Goal: Entertainment & Leisure: Consume media (video, audio)

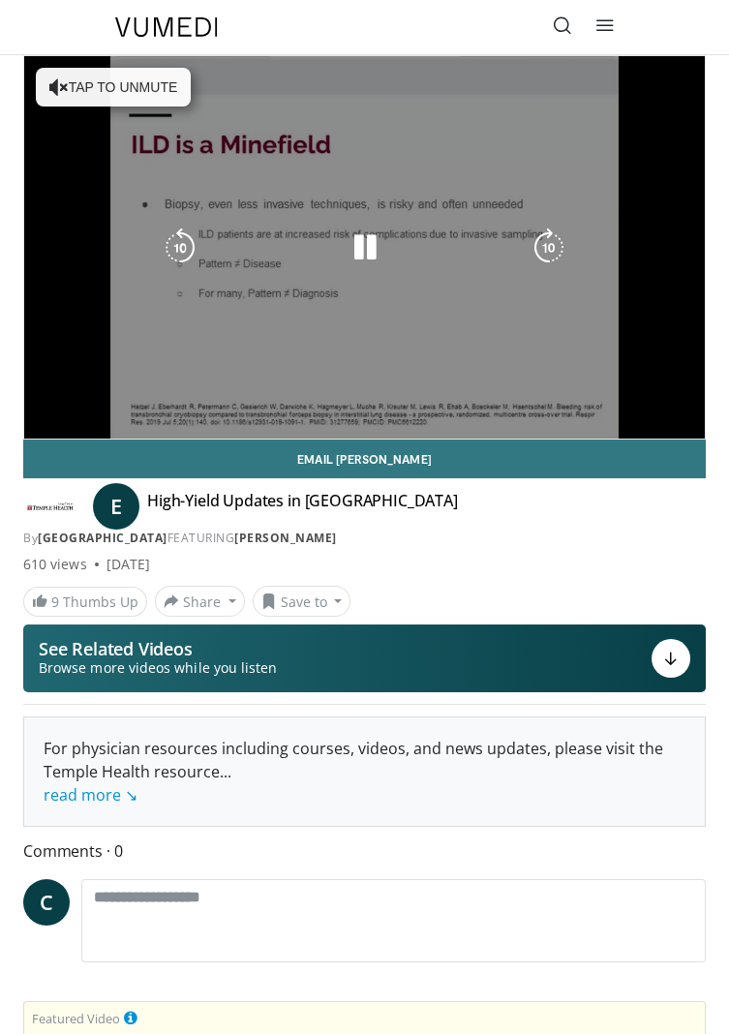
click at [420, 261] on div "Video Player" at bounding box center [365, 247] width 409 height 39
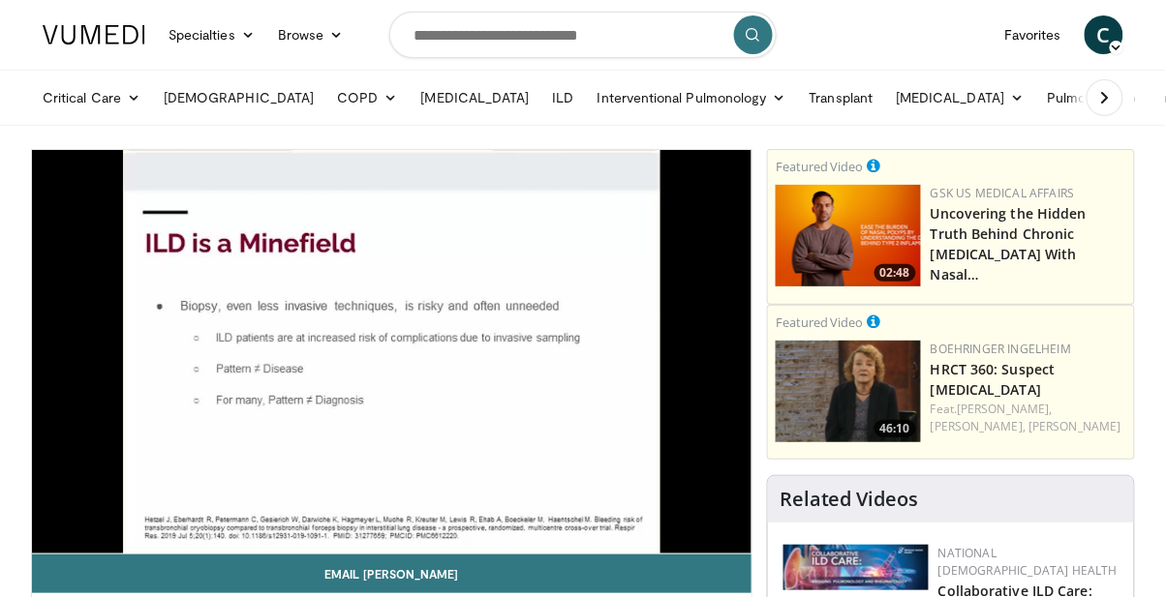
click at [510, 473] on div "10 seconds Tap to unmute" at bounding box center [391, 352] width 719 height 404
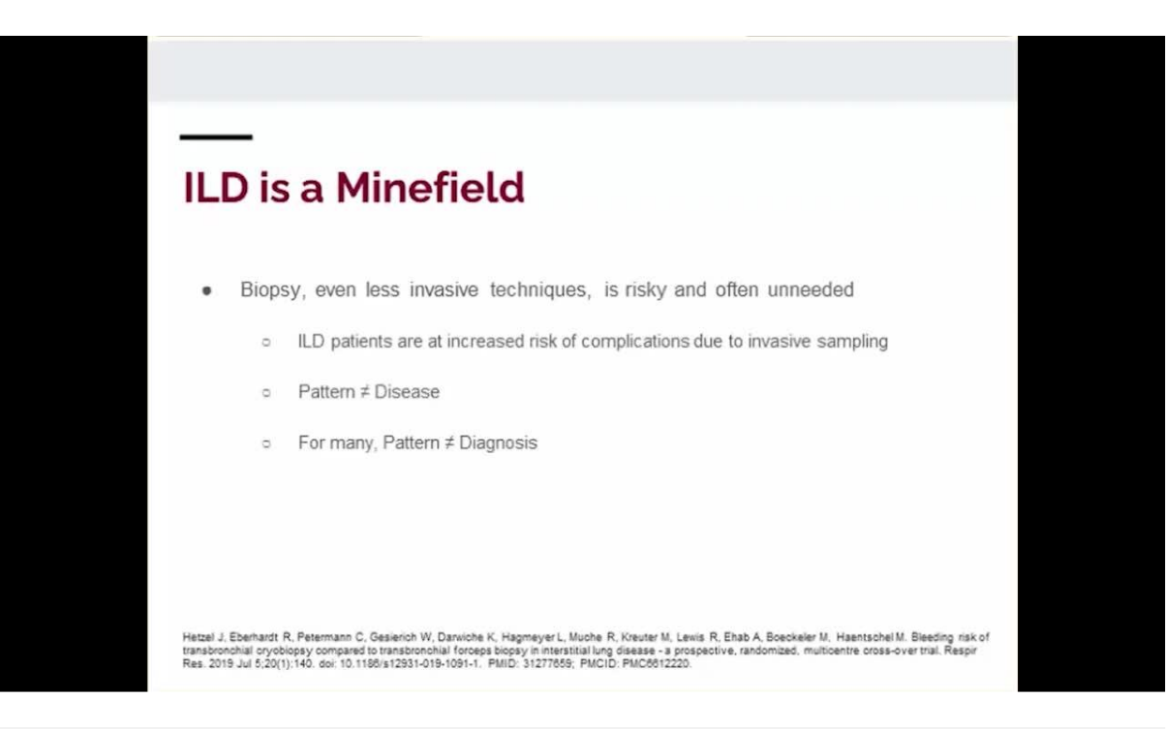
click at [464, 602] on div "10 seconds Tap to unmute" at bounding box center [583, 364] width 1166 height 728
click at [728, 593] on div "10 seconds Tap to unmute" at bounding box center [583, 364] width 1166 height 728
click at [217, 710] on div "Loaded : 70.75% 22:28" at bounding box center [583, 719] width 1166 height 18
click at [170, 685] on div "10 seconds Tap to unmute" at bounding box center [583, 364] width 1166 height 728
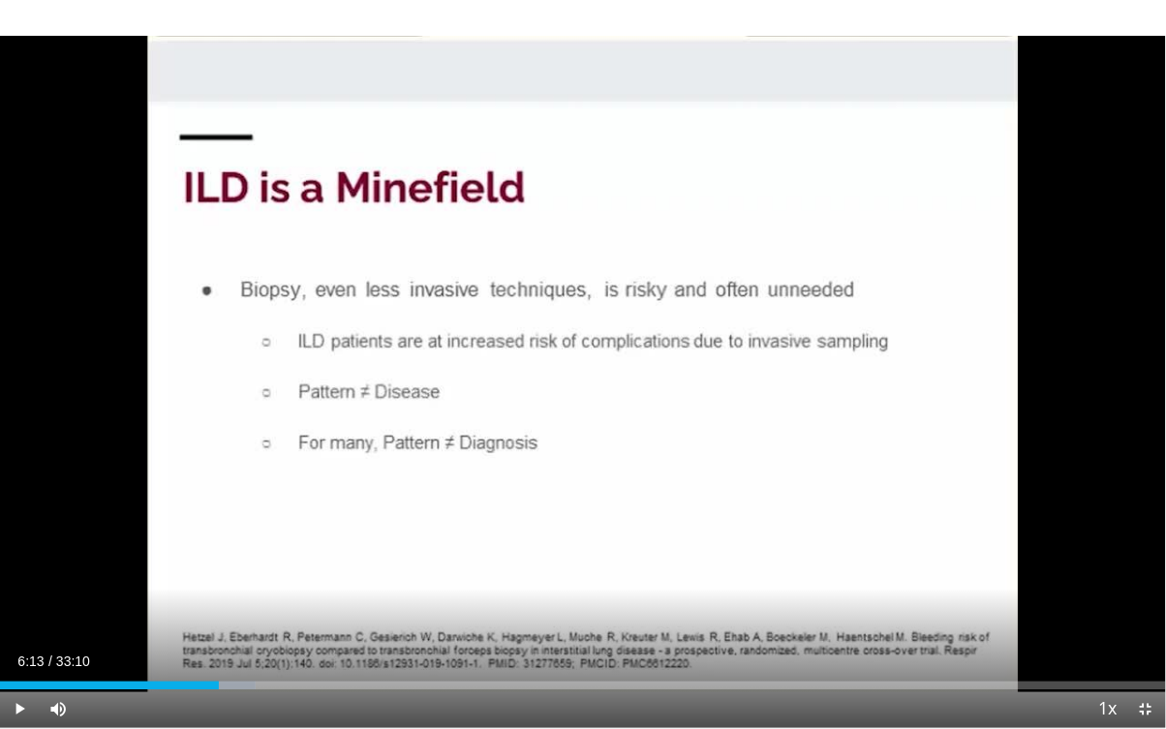
click at [728, 705] on div "Current Time 6:13 / Duration 33:10 Play Skip Backward Skip Forward Mute Loaded …" at bounding box center [583, 708] width 1166 height 39
click at [0, 686] on div "Progress Bar" at bounding box center [0, 686] width 0 height 8
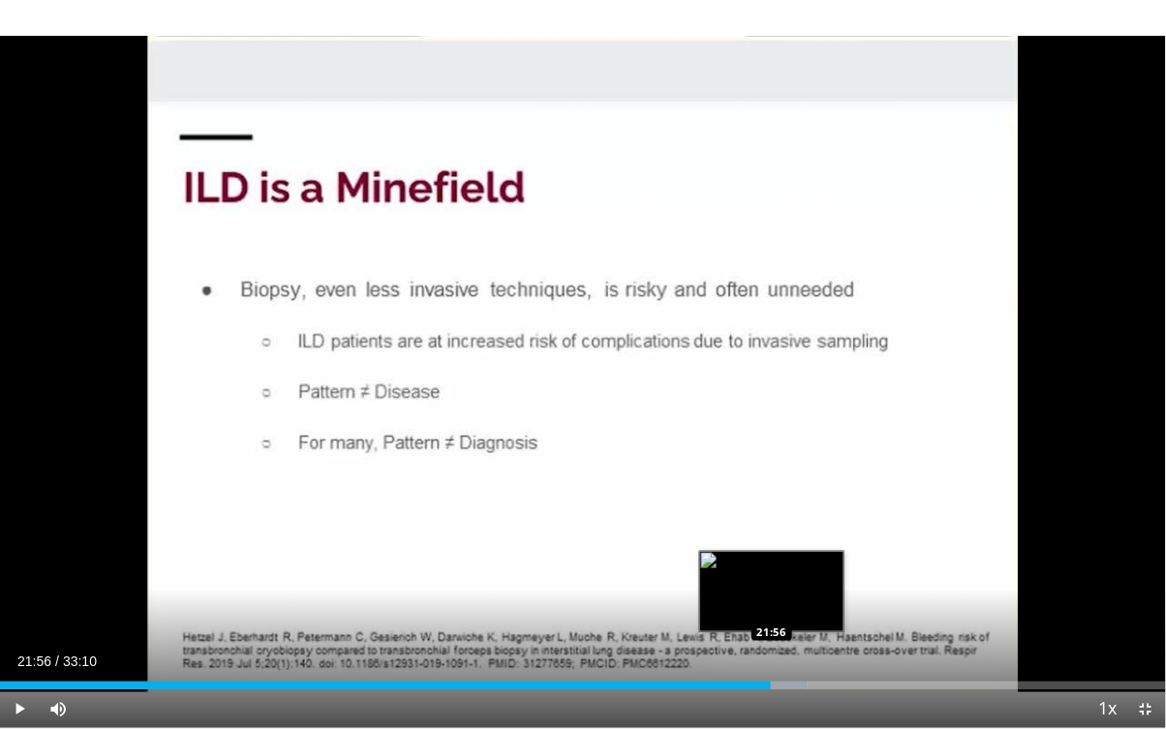
click at [728, 685] on div "Progress Bar" at bounding box center [787, 686] width 41 height 8
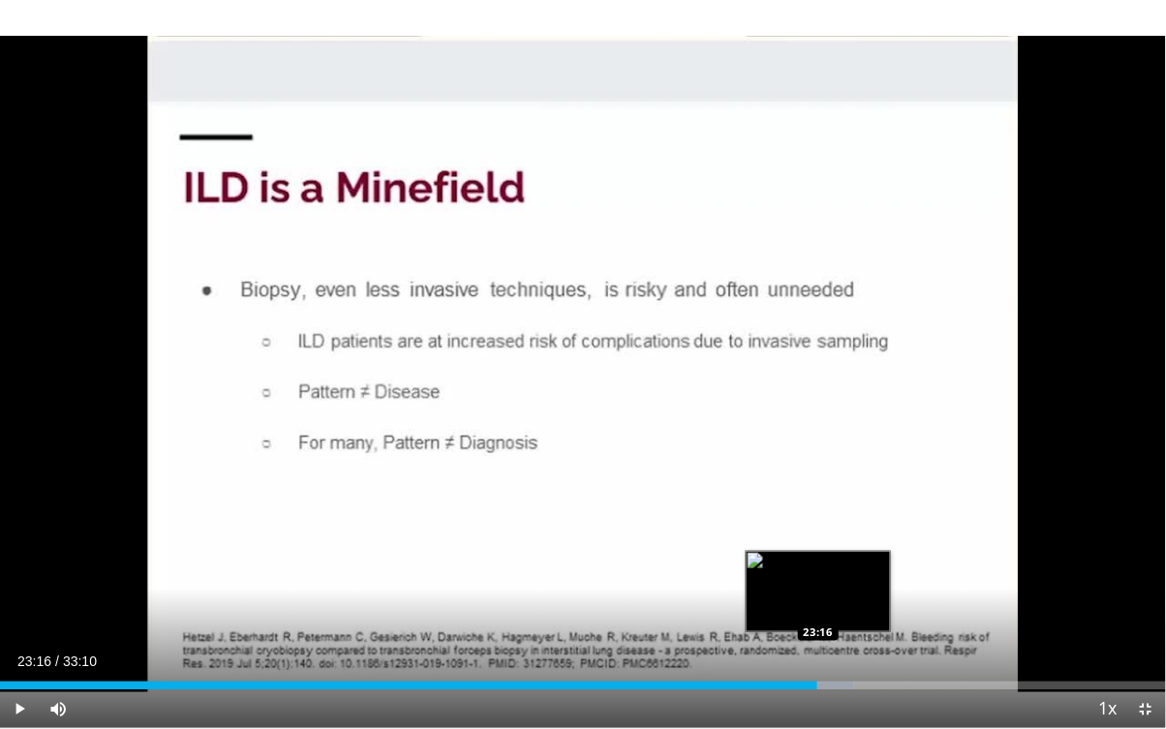
click at [728, 685] on div "Progress Bar" at bounding box center [834, 686] width 40 height 8
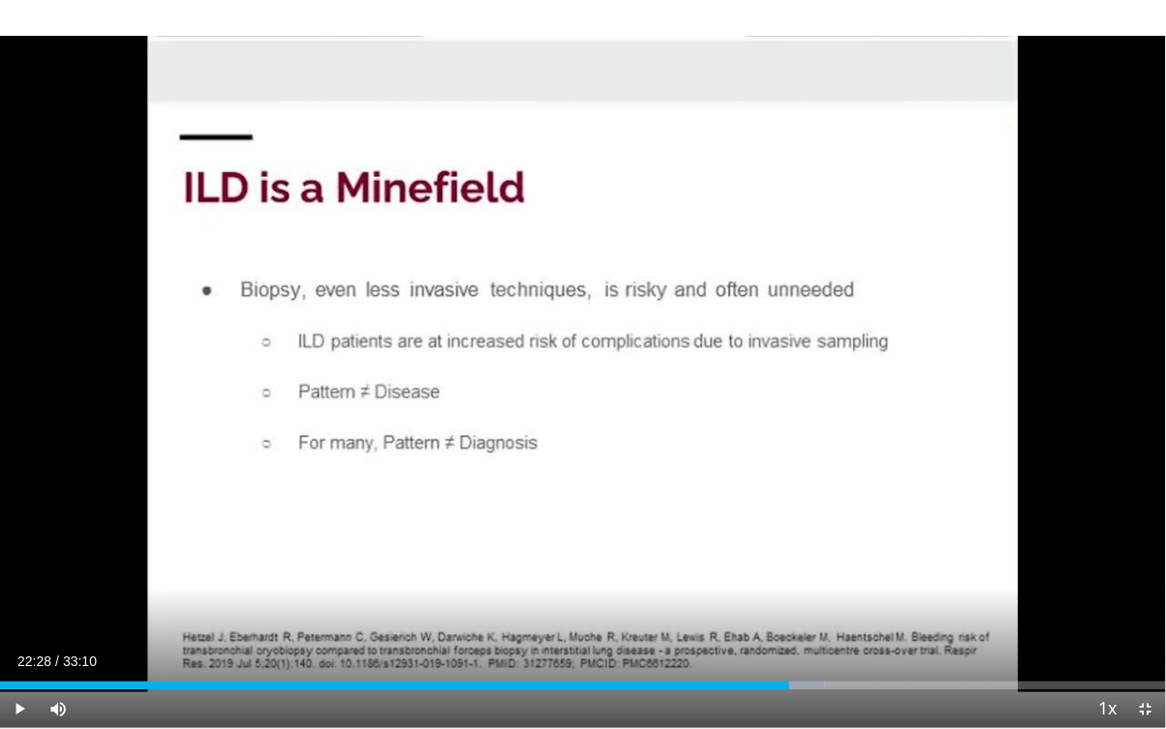
click at [728, 691] on div "Current Time 22:28 / Duration 33:10 Play Skip Backward Skip Forward Mute Loaded…" at bounding box center [583, 708] width 1166 height 39
click at [728, 693] on div "Current Time 22:28 / Duration 33:10 Play Skip Backward Skip Forward Mute Loaded…" at bounding box center [583, 708] width 1166 height 39
click at [728, 682] on div "22:28" at bounding box center [394, 686] width 789 height 8
